Goal: Navigation & Orientation: Find specific page/section

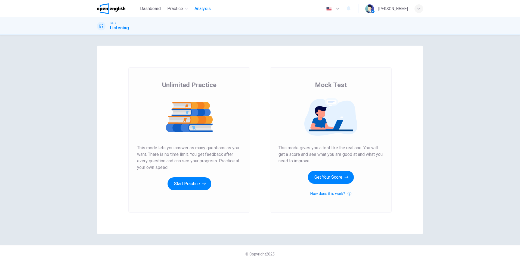
click at [201, 8] on span "Analysis" at bounding box center [202, 8] width 16 height 7
